Goal: Information Seeking & Learning: Learn about a topic

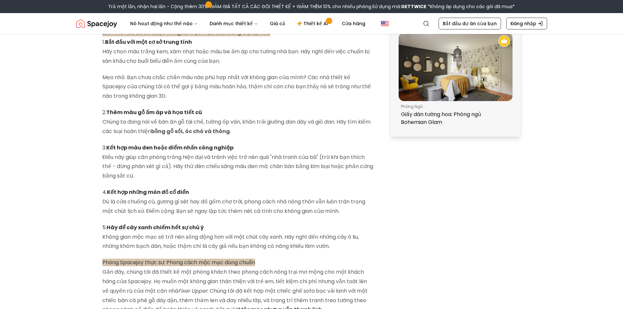
scroll to position [382, 0]
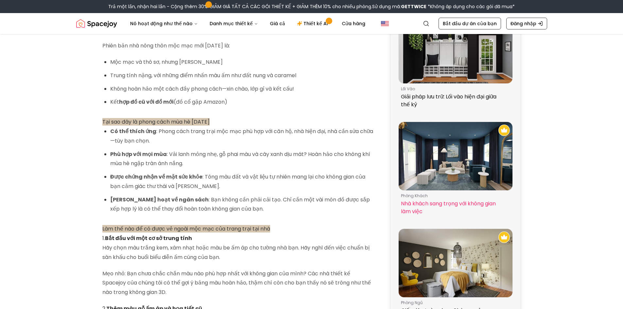
click at [455, 167] on img at bounding box center [455, 156] width 114 height 68
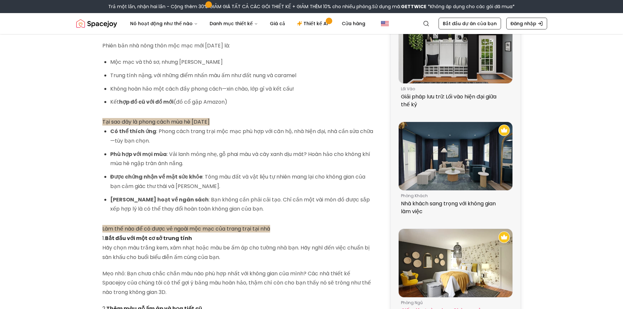
scroll to position [513, 0]
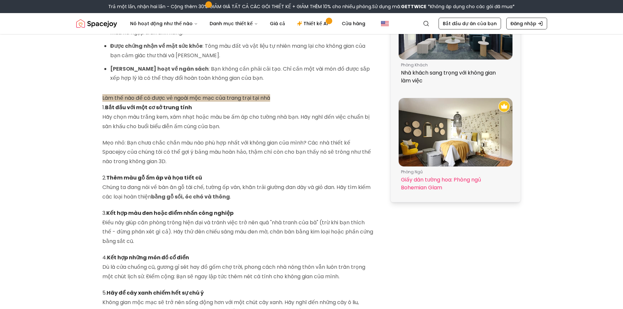
click at [438, 134] on img at bounding box center [455, 132] width 114 height 68
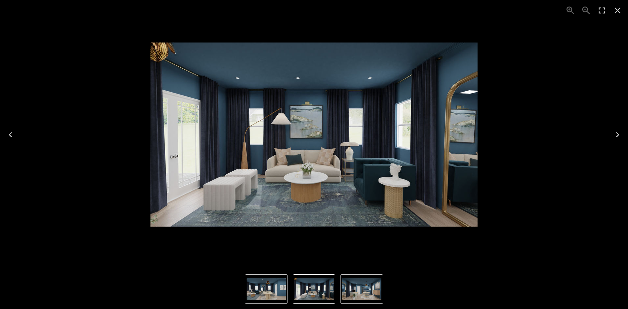
click at [620, 130] on icon "Next" at bounding box center [617, 134] width 10 height 10
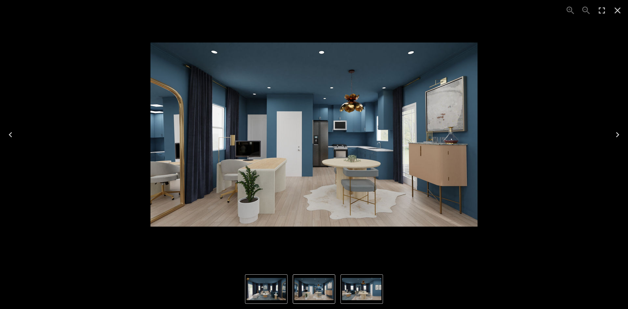
click at [620, 130] on icon "Next" at bounding box center [617, 134] width 10 height 10
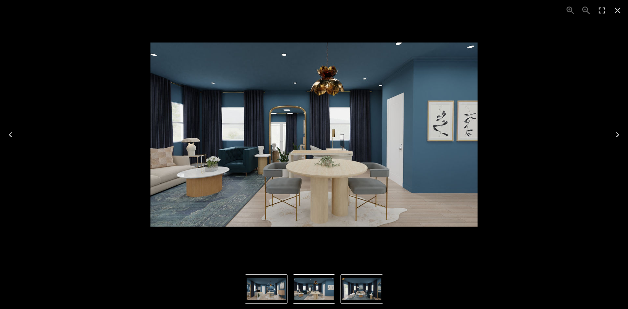
click at [619, 128] on button "Next" at bounding box center [617, 135] width 21 height 26
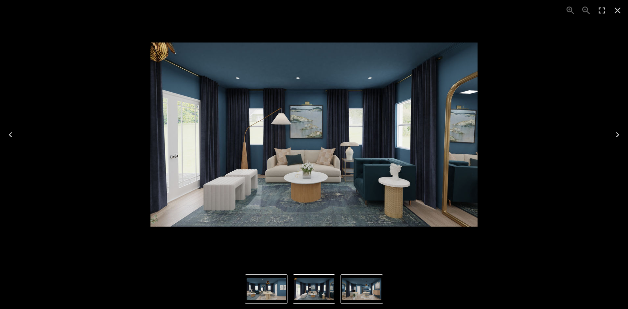
click at [619, 128] on button "Next" at bounding box center [617, 135] width 21 height 26
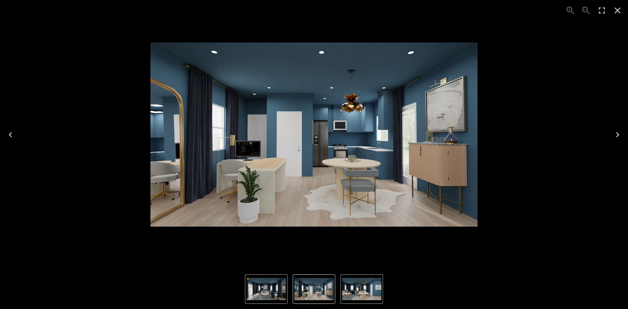
click at [619, 10] on icon "Close" at bounding box center [617, 10] width 10 height 10
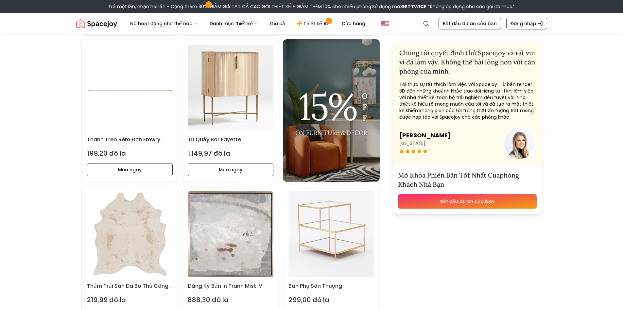
scroll to position [1210, 0]
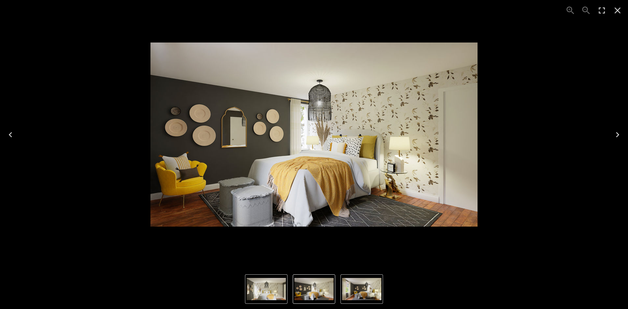
click at [615, 132] on icon "Next" at bounding box center [617, 134] width 10 height 10
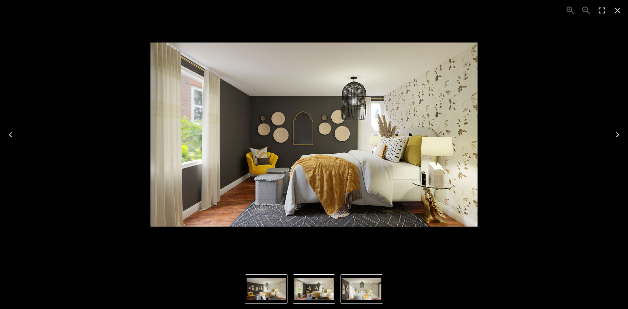
click at [615, 132] on icon "Next" at bounding box center [617, 134] width 10 height 10
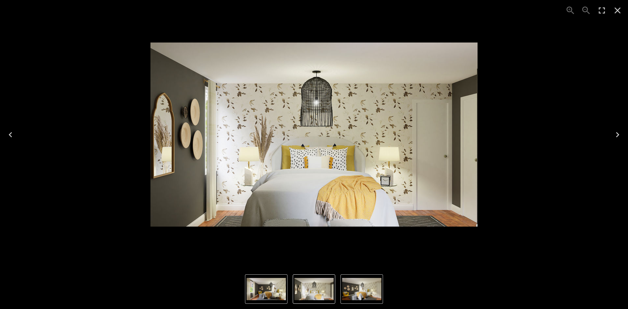
click at [615, 132] on icon "Next" at bounding box center [617, 134] width 10 height 10
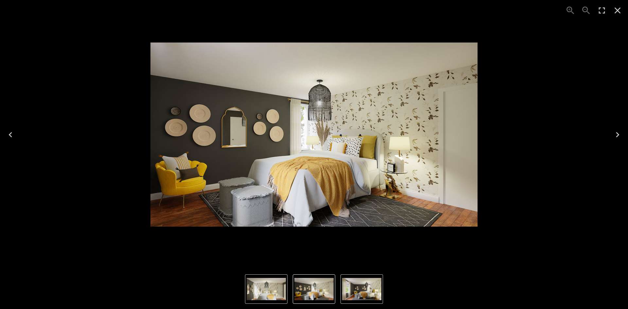
click at [618, 11] on icon "Close" at bounding box center [617, 11] width 6 height 6
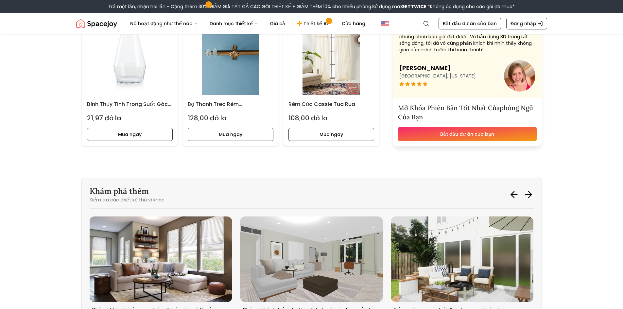
scroll to position [1733, 0]
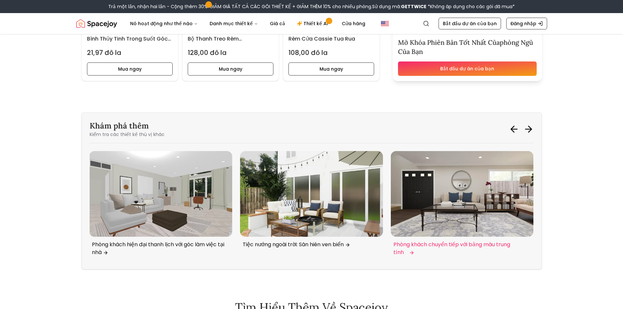
click at [447, 215] on img "2 / 6" at bounding box center [462, 194] width 143 height 86
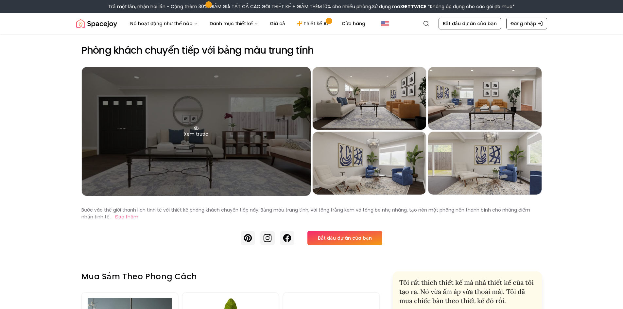
click at [201, 163] on div "Xem trước" at bounding box center [196, 131] width 229 height 129
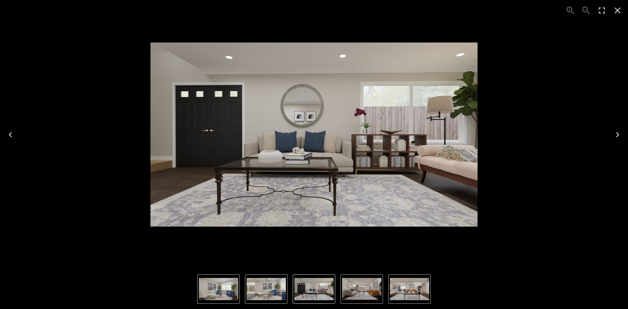
click at [611, 137] on button "Next" at bounding box center [617, 135] width 21 height 26
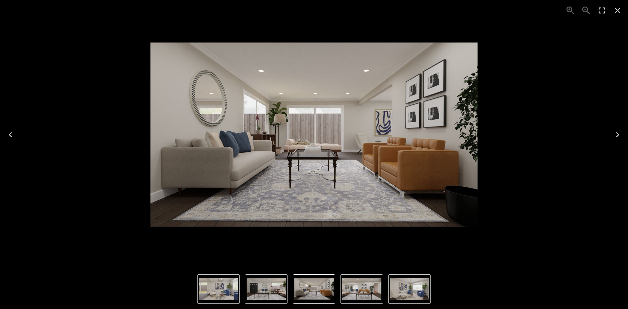
click at [611, 137] on button "Next" at bounding box center [617, 135] width 21 height 26
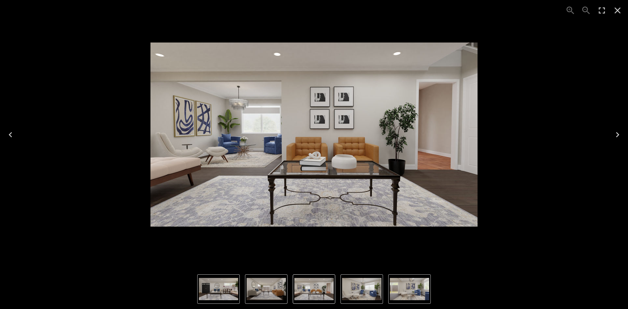
click at [611, 137] on button "Next" at bounding box center [617, 135] width 21 height 26
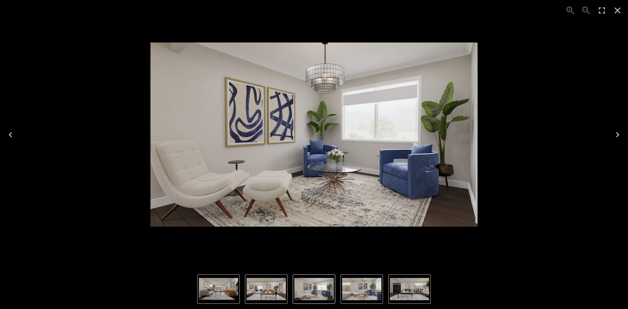
click at [617, 14] on icon "Close" at bounding box center [617, 10] width 10 height 10
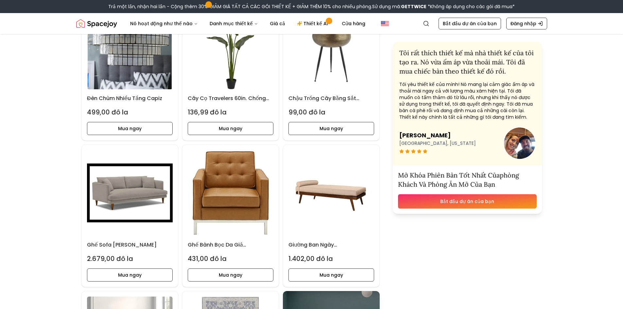
scroll to position [458, 0]
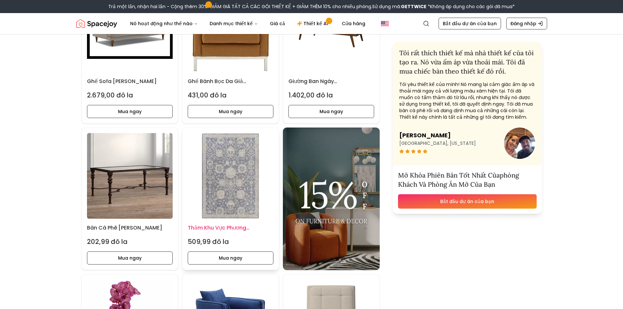
click at [235, 193] on img at bounding box center [231, 176] width 86 height 86
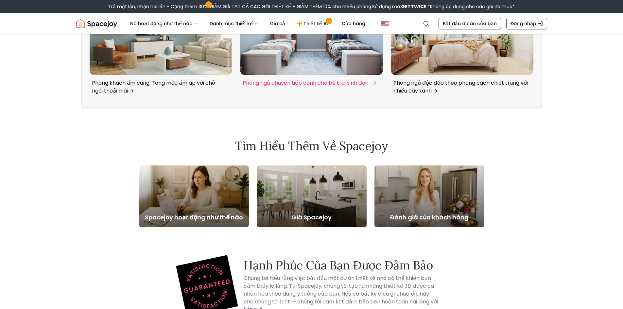
scroll to position [2288, 0]
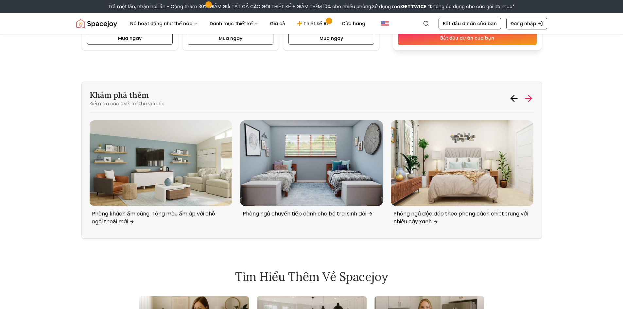
click at [531, 100] on icon at bounding box center [528, 98] width 10 height 10
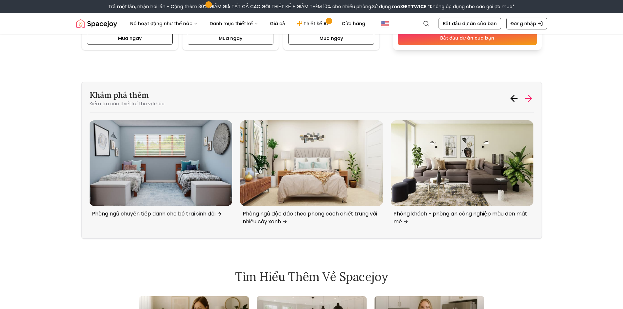
click at [531, 100] on icon at bounding box center [528, 98] width 10 height 10
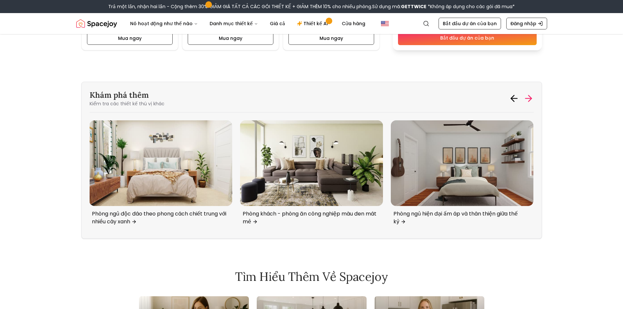
click at [531, 100] on icon at bounding box center [528, 98] width 10 height 10
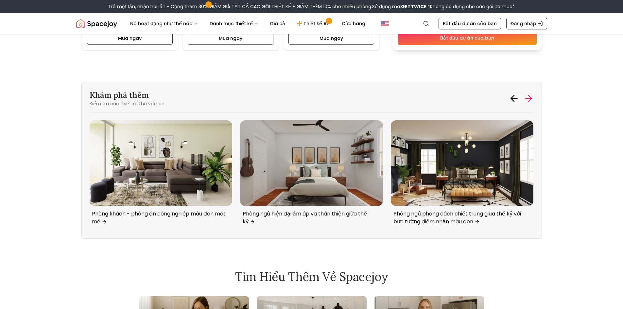
click at [531, 100] on icon at bounding box center [528, 98] width 10 height 10
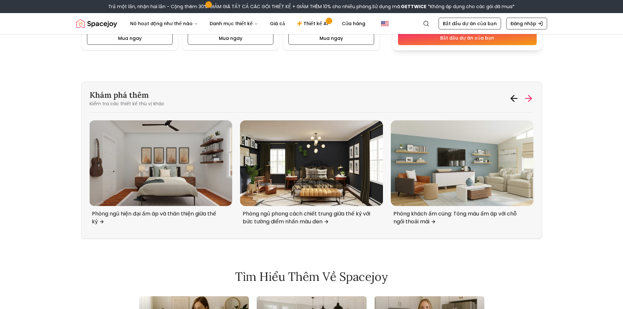
click at [531, 100] on icon at bounding box center [528, 98] width 10 height 10
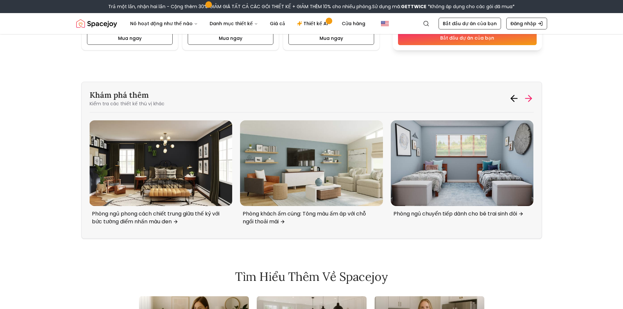
click at [531, 100] on icon at bounding box center [528, 98] width 10 height 10
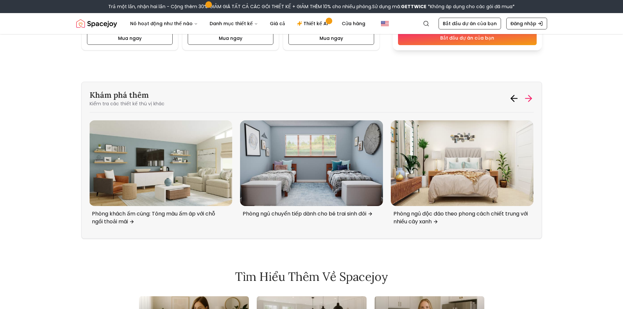
click at [531, 100] on icon at bounding box center [528, 98] width 10 height 10
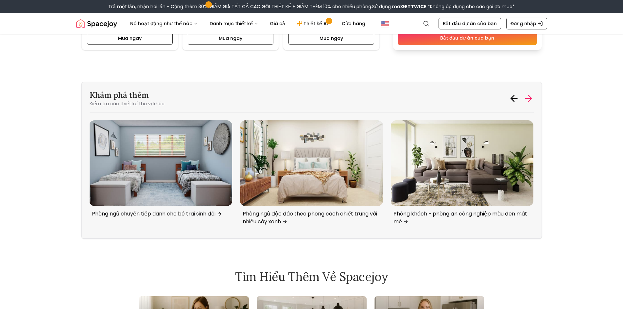
click at [531, 100] on icon at bounding box center [528, 98] width 10 height 10
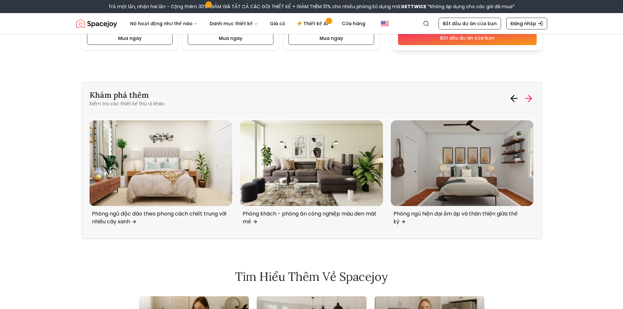
click at [531, 100] on icon at bounding box center [528, 98] width 10 height 10
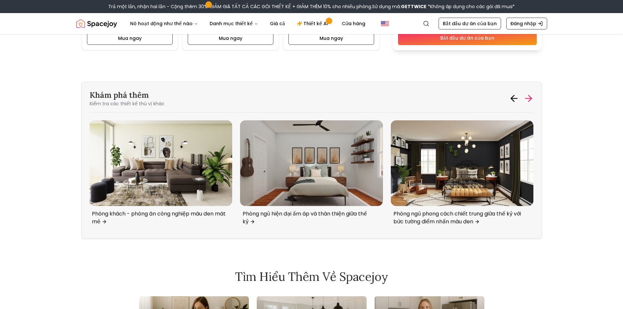
click at [531, 100] on icon at bounding box center [528, 98] width 10 height 10
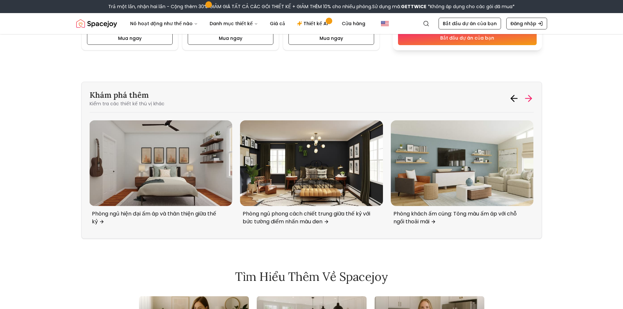
click at [531, 100] on icon at bounding box center [528, 98] width 10 height 10
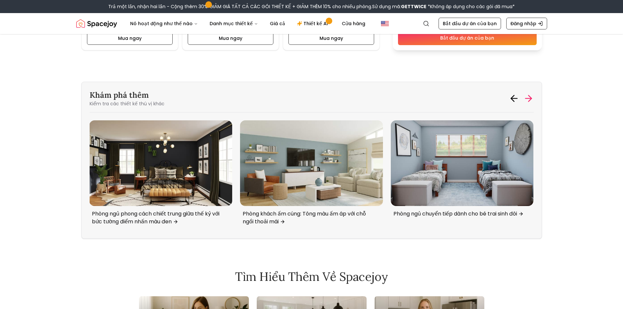
click at [531, 100] on icon at bounding box center [528, 98] width 10 height 10
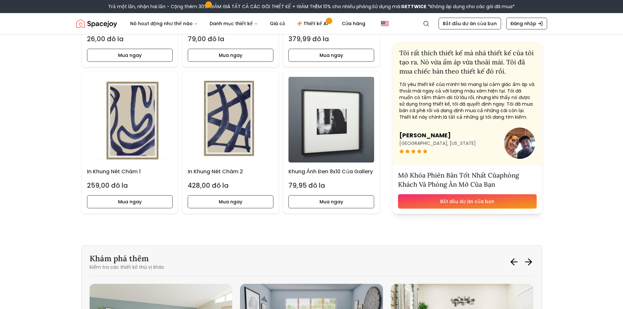
scroll to position [1929, 0]
